Goal: Book appointment/travel/reservation

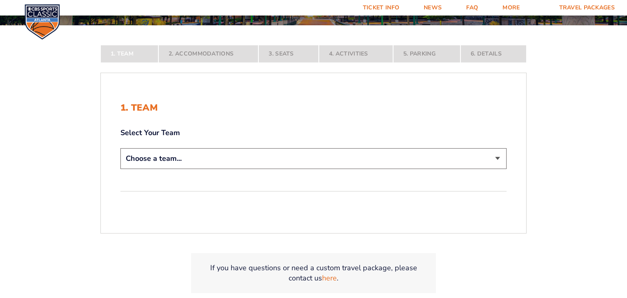
click at [488, 119] on div "1. Team Select Your Team Choose a team... [US_STATE] Wildcats [US_STATE] State …" at bounding box center [313, 136] width 386 height 69
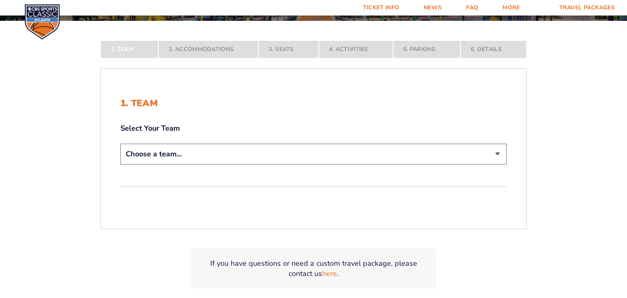
click at [489, 157] on select "Choose a team... [US_STATE] Wildcats [US_STATE] State Buckeyes [US_STATE] Tar H…" at bounding box center [313, 154] width 386 height 21
select select "12756"
click at [120, 164] on select "Choose a team... [US_STATE] Wildcats [US_STATE] State Buckeyes [US_STATE] Tar H…" at bounding box center [313, 154] width 386 height 21
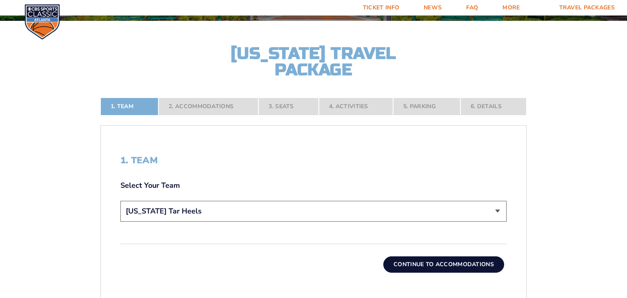
click at [444, 271] on button "Continue To Accommodations" at bounding box center [443, 264] width 121 height 16
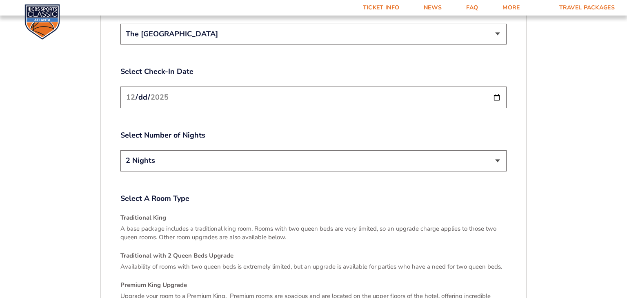
scroll to position [1015, 0]
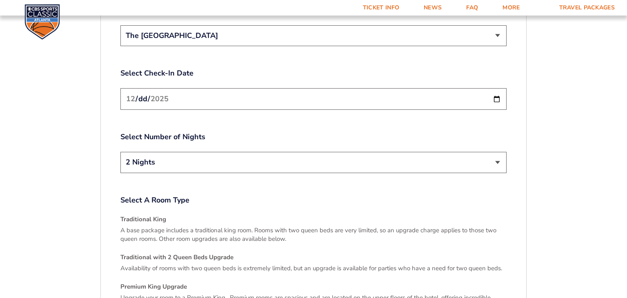
click at [145, 88] on input "[DATE]" at bounding box center [313, 99] width 386 height 22
type input "[DATE]"
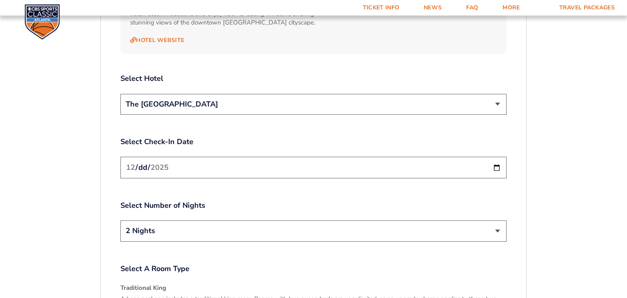
scroll to position [945, 0]
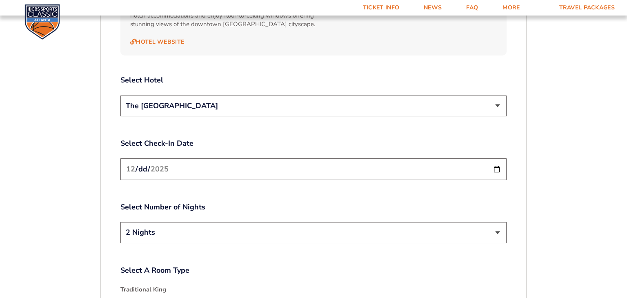
click at [159, 95] on select "The [GEOGRAPHIC_DATA]" at bounding box center [313, 105] width 386 height 21
click at [93, 120] on div "1. Team 2. Accommodations 3. Seats 4. Activities 5. Parking 6. Details 1. Team …" at bounding box center [313, 20] width 465 height 1495
click at [150, 222] on select "2 Nights 3 Nights" at bounding box center [313, 232] width 386 height 21
click at [120, 222] on select "2 Nights 3 Nights" at bounding box center [313, 232] width 386 height 21
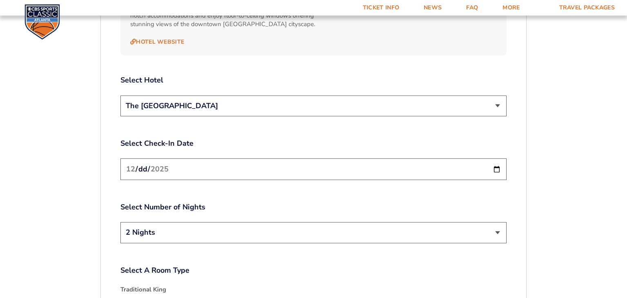
click at [232, 265] on label "Select A Room Type" at bounding box center [313, 270] width 386 height 10
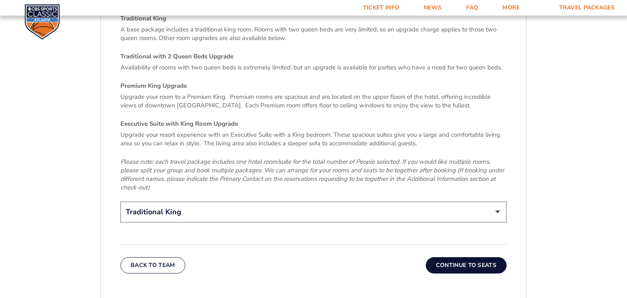
scroll to position [1218, 0]
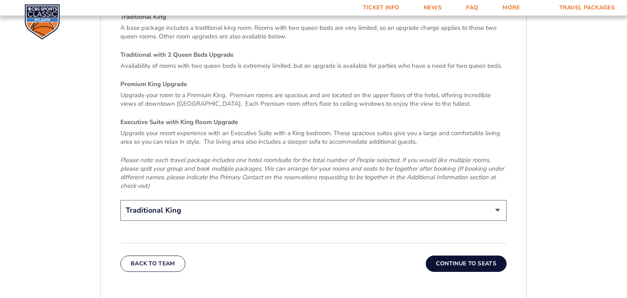
click at [352, 200] on select "Traditional King Traditional with 2 Queen Beds Upgrade (+$45 per night) Premium…" at bounding box center [313, 210] width 386 height 21
click at [477, 255] on button "Continue To Seats" at bounding box center [466, 263] width 81 height 16
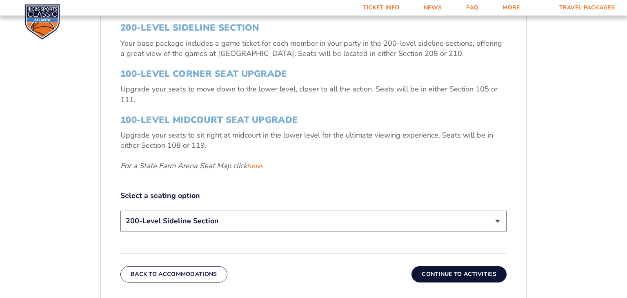
scroll to position [313, 0]
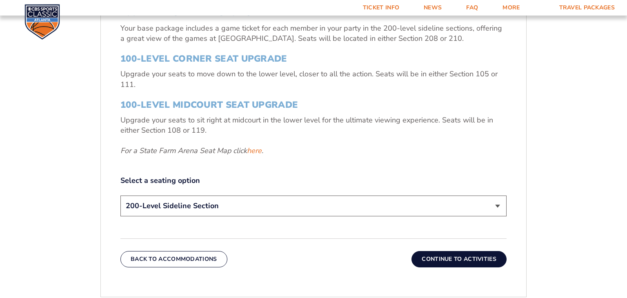
click at [313, 204] on select "200-Level Sideline Section 100-Level Corner Seat Upgrade (+$120 per person) 100…" at bounding box center [313, 205] width 386 height 21
click at [486, 262] on button "Continue To Activities" at bounding box center [458, 259] width 95 height 16
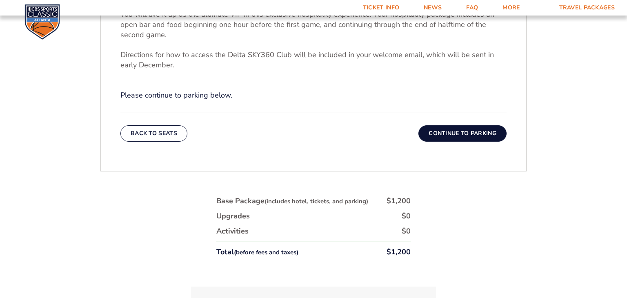
scroll to position [339, 0]
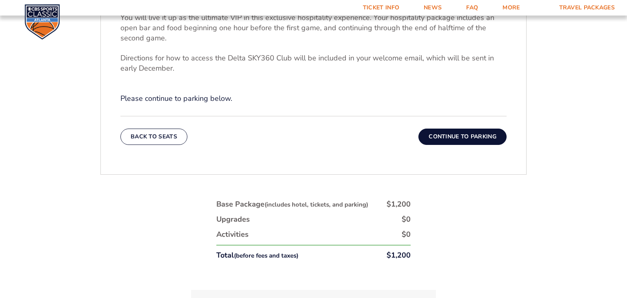
click at [442, 135] on button "Continue To Parking" at bounding box center [462, 137] width 88 height 16
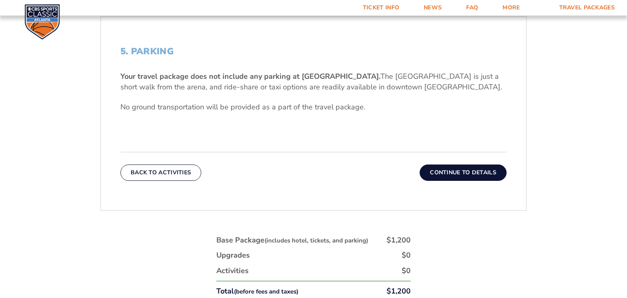
scroll to position [255, 0]
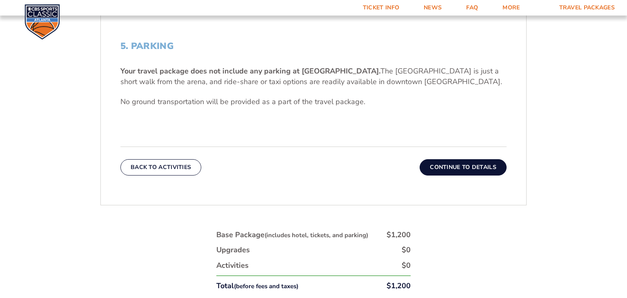
click at [452, 166] on button "Continue To Details" at bounding box center [462, 167] width 87 height 16
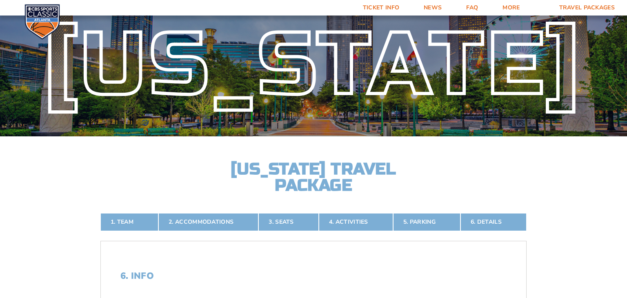
scroll to position [0, 0]
